Goal: Information Seeking & Learning: Find specific fact

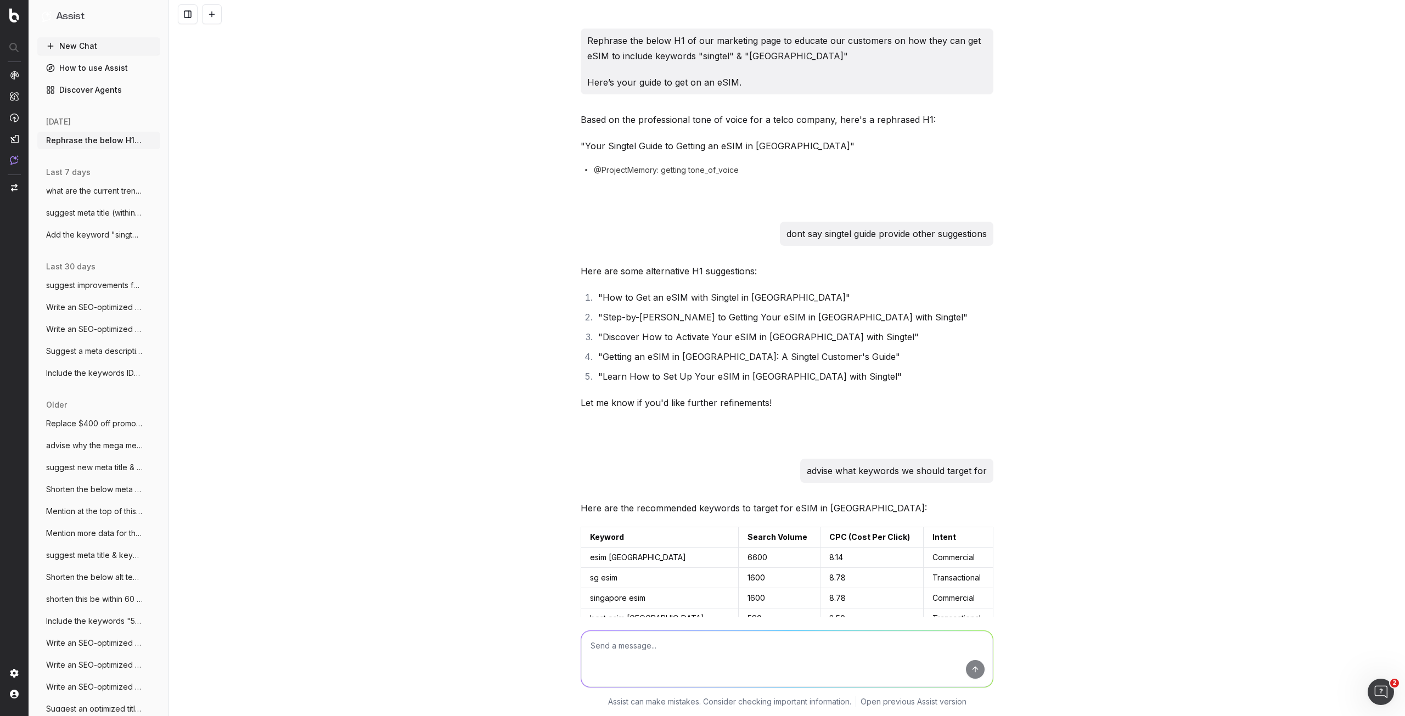
scroll to position [1030, 0]
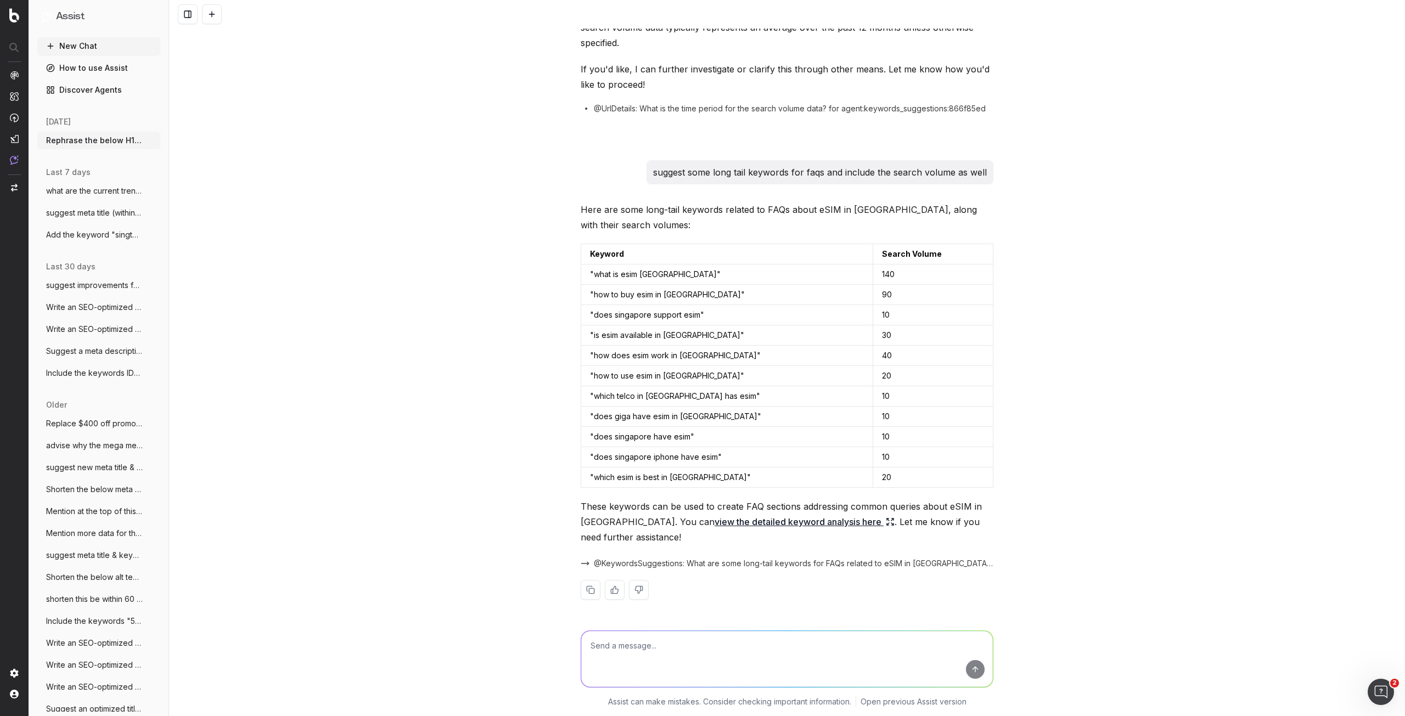
click at [680, 651] on textarea at bounding box center [787, 659] width 412 height 56
drag, startPoint x: 590, startPoint y: 274, endPoint x: 674, endPoint y: 268, distance: 84.2
click at [674, 268] on td ""what is esim [GEOGRAPHIC_DATA]"" at bounding box center [727, 275] width 292 height 20
copy td "what is esim [GEOGRAPHIC_DATA]"
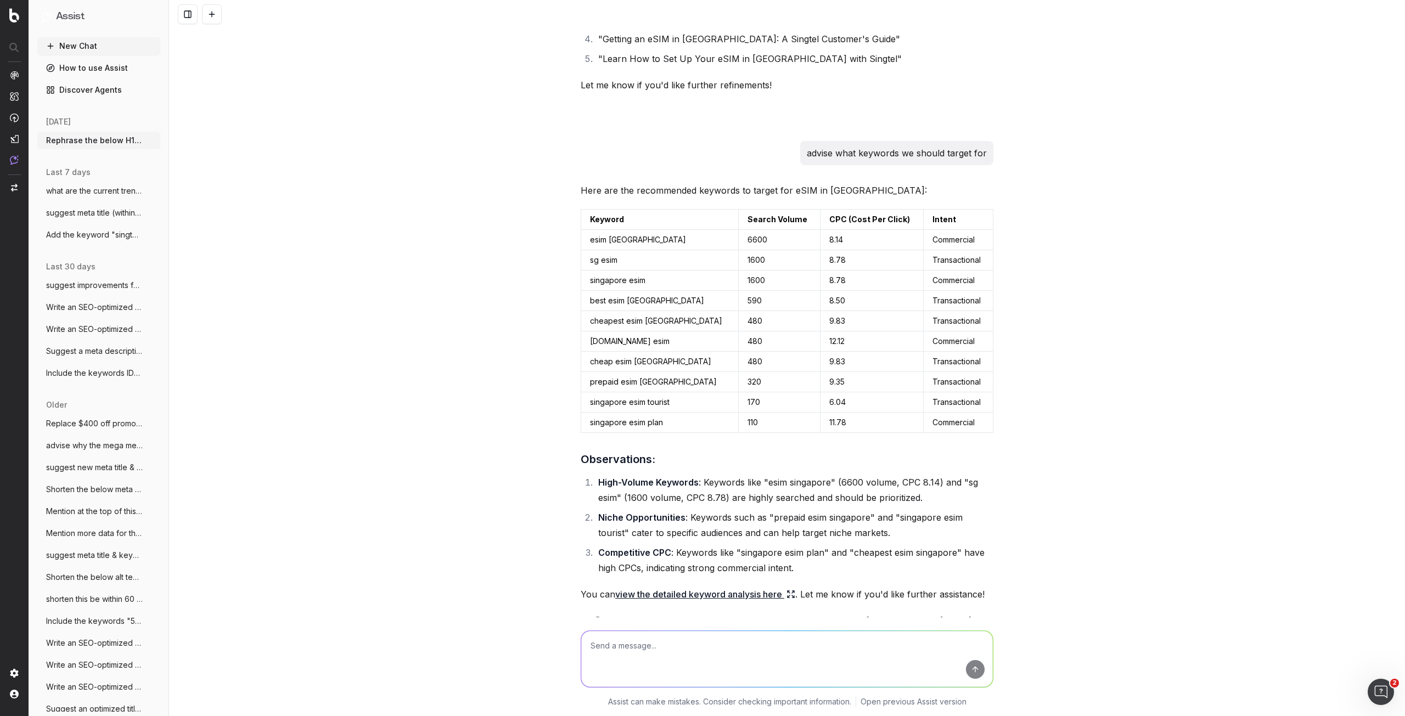
scroll to position [316, 0]
drag, startPoint x: 631, startPoint y: 264, endPoint x: 579, endPoint y: 260, distance: 52.3
click at [581, 260] on td "sg esim" at bounding box center [660, 262] width 158 height 20
drag, startPoint x: 586, startPoint y: 324, endPoint x: 680, endPoint y: 319, distance: 94.0
click at [680, 319] on td "cheapest esim [GEOGRAPHIC_DATA]" at bounding box center [660, 323] width 158 height 20
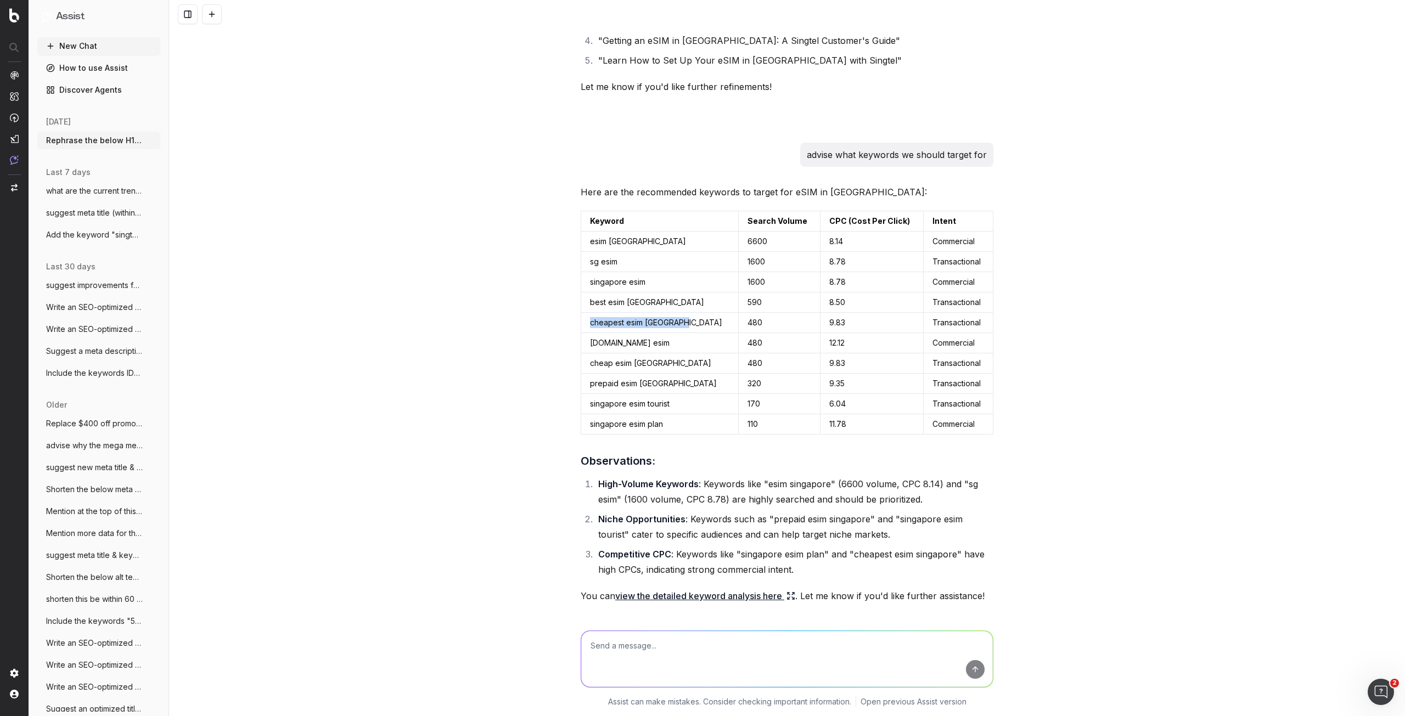
copy td "cheapest esim [GEOGRAPHIC_DATA]"
drag, startPoint x: 585, startPoint y: 424, endPoint x: 683, endPoint y: 416, distance: 98.1
click at [683, 416] on td "singapore esim plan" at bounding box center [660, 424] width 158 height 20
